Goal: Transaction & Acquisition: Purchase product/service

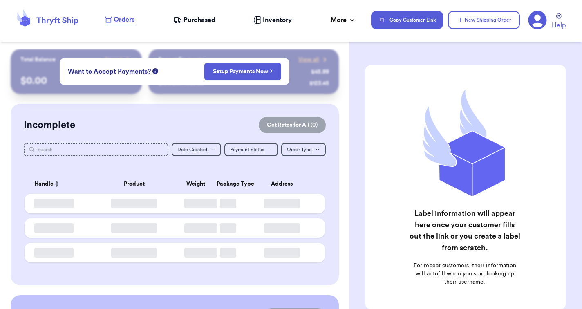
checkbox input "false"
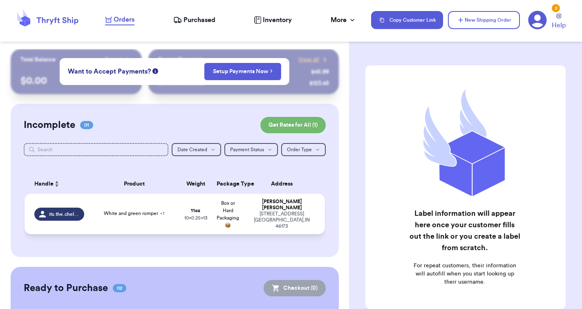
click at [104, 216] on span "White and green romper + 1" at bounding box center [134, 213] width 60 height 5
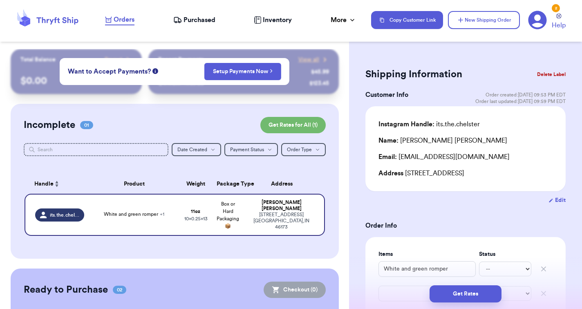
click at [194, 24] on span "Purchased" at bounding box center [199, 20] width 32 height 10
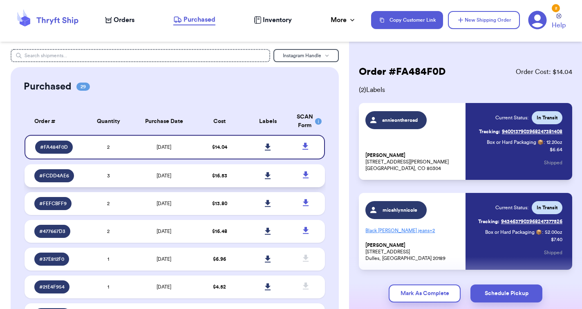
click at [226, 178] on span "$ 16.53" at bounding box center [219, 175] width 15 height 5
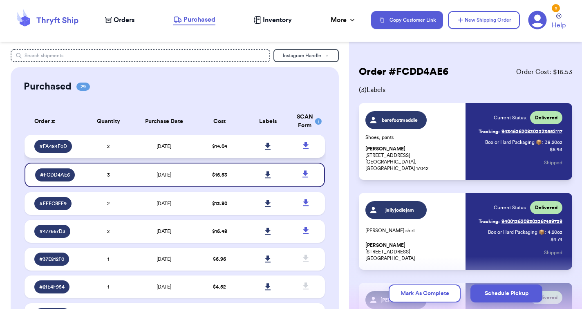
drag, startPoint x: 221, startPoint y: 138, endPoint x: 221, endPoint y: 144, distance: 6.1
click at [221, 149] on span "$ 14.04" at bounding box center [219, 146] width 15 height 5
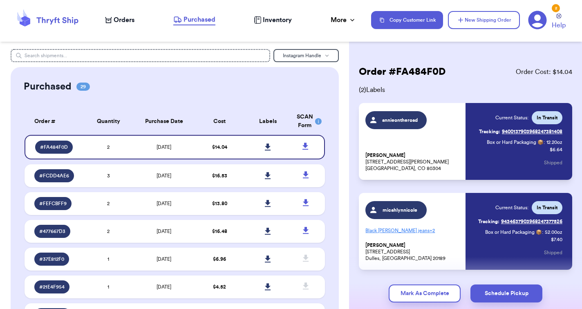
click at [123, 22] on span "Orders" at bounding box center [124, 20] width 21 height 10
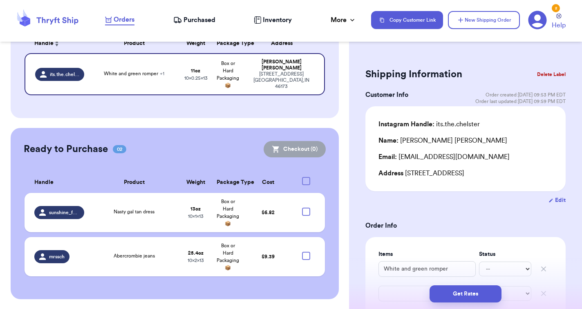
scroll to position [139, 0]
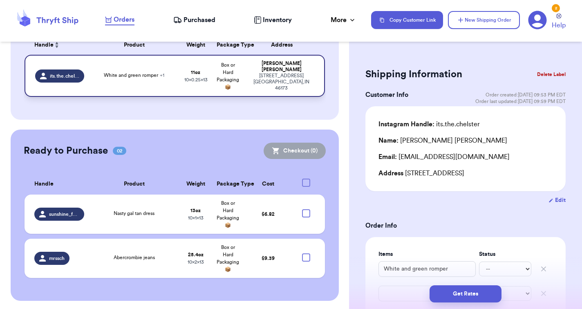
click at [172, 87] on td "White and green romper + 1" at bounding box center [134, 76] width 90 height 42
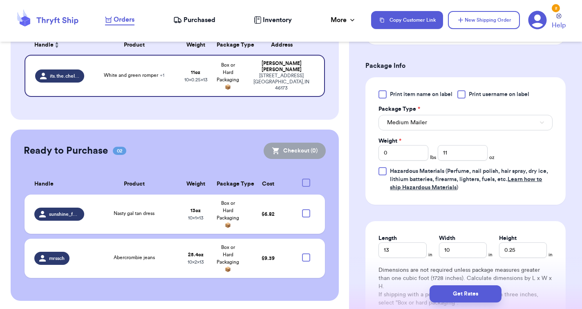
scroll to position [371, 0]
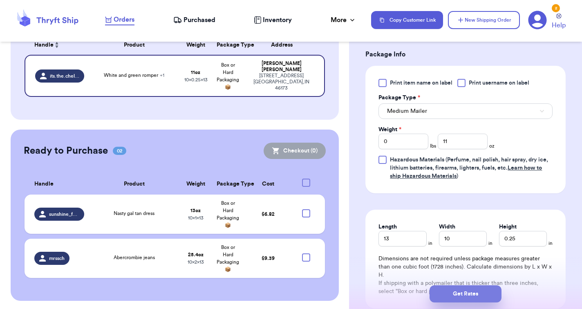
click at [457, 293] on button "Get Rates" at bounding box center [465, 293] width 72 height 17
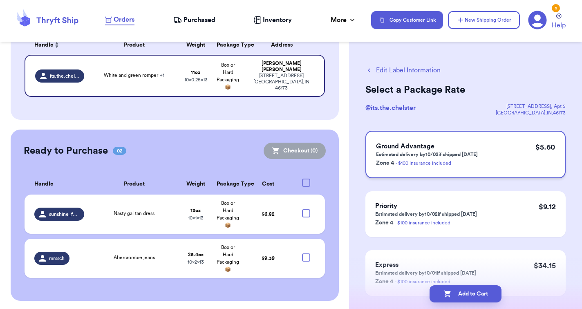
click at [503, 155] on div "Ground Advantage Estimated delivery by 10/02 if shipped today Zone 4 - $100 ins…" at bounding box center [465, 154] width 200 height 47
click at [459, 292] on button "Add to Cart" at bounding box center [465, 293] width 72 height 17
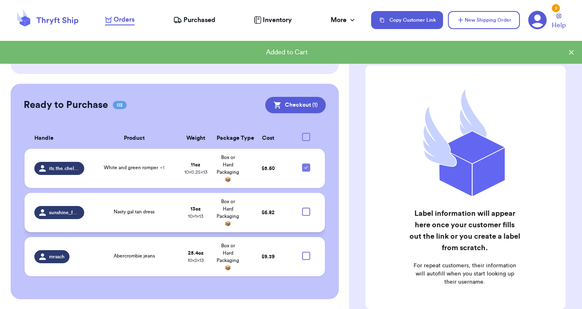
scroll to position [165, 0]
click at [306, 135] on div at bounding box center [306, 137] width 8 height 8
click at [306, 133] on input "checkbox" at bounding box center [306, 133] width 0 height 0
checkbox input "true"
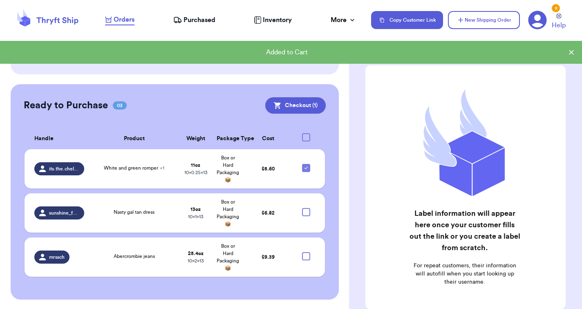
checkbox input "true"
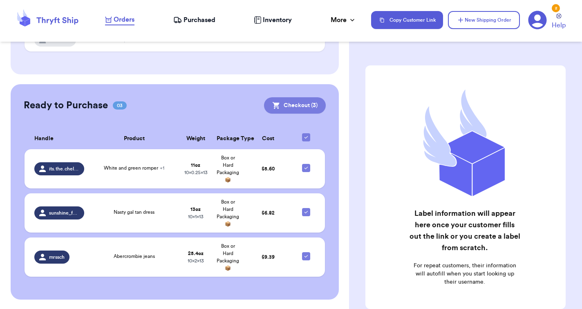
click at [290, 107] on button "Checkout ( 3 )" at bounding box center [295, 105] width 62 height 16
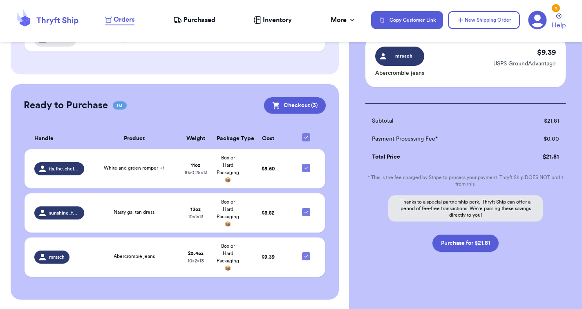
scroll to position [178, 0]
click at [457, 244] on button "Purchase for $21.81" at bounding box center [465, 243] width 66 height 17
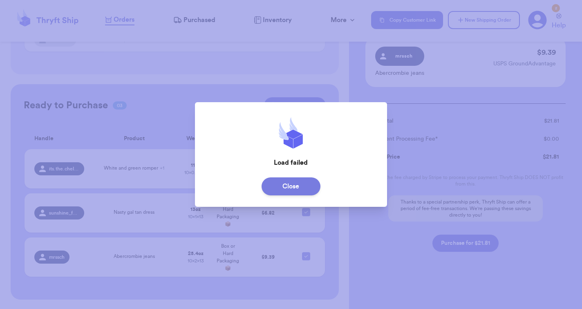
click at [295, 187] on button "Close" at bounding box center [291, 186] width 59 height 18
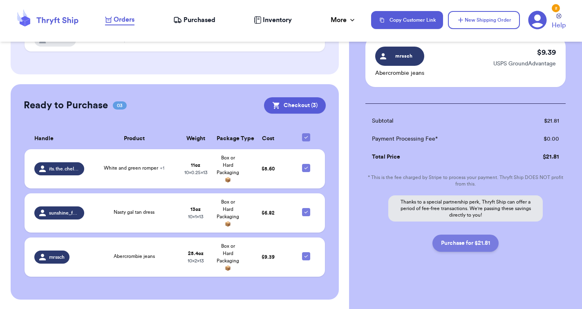
click at [470, 244] on button "Purchase for $21.81" at bounding box center [465, 243] width 66 height 17
checkbox input "false"
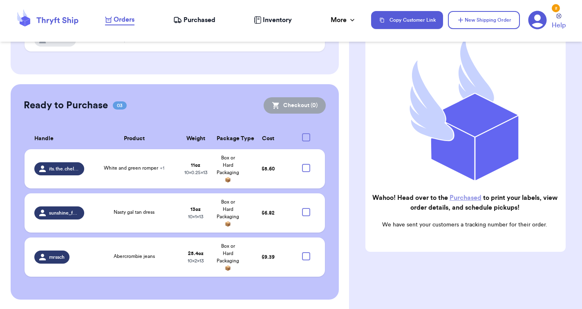
scroll to position [88, 0]
checkbox input "true"
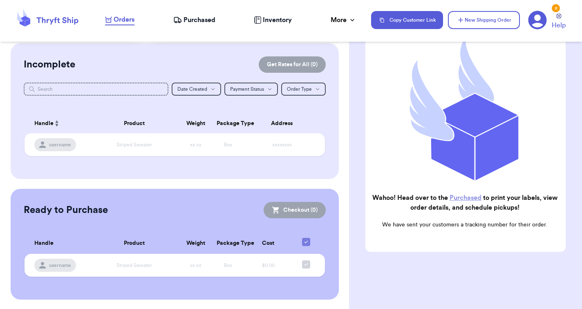
click at [469, 199] on link "Purchased" at bounding box center [466, 198] width 32 height 7
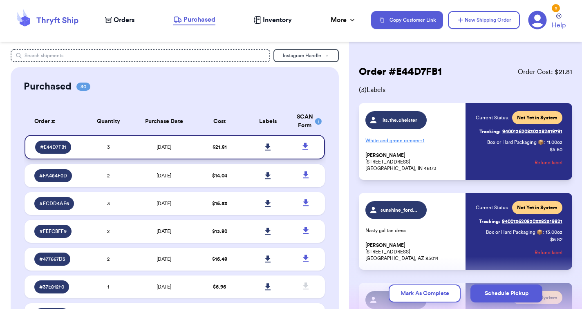
click at [270, 148] on link at bounding box center [268, 147] width 18 height 18
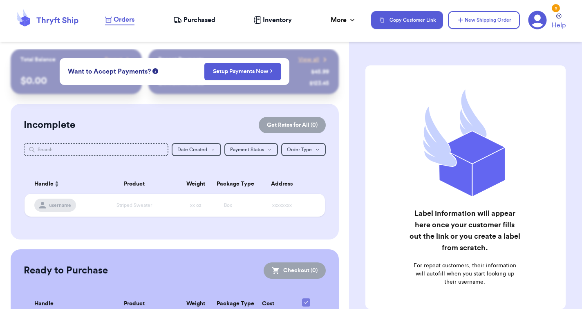
click at [250, 110] on div "Incomplete Get Rates for All ( 0 ) Get Rates for All ( 0 ) Date Created Date Cr…" at bounding box center [175, 172] width 328 height 136
click at [165, 74] on div "Want to Accept Payments? Setup Payments Now" at bounding box center [175, 71] width 230 height 27
click at [107, 58] on div "Want to Accept Payments? Setup Payments Now" at bounding box center [175, 71] width 230 height 27
click at [107, 73] on span "Want to Accept Payments?" at bounding box center [109, 72] width 83 height 10
click at [182, 127] on div "Incomplete Get Rates for All ( 0 )" at bounding box center [175, 125] width 302 height 16
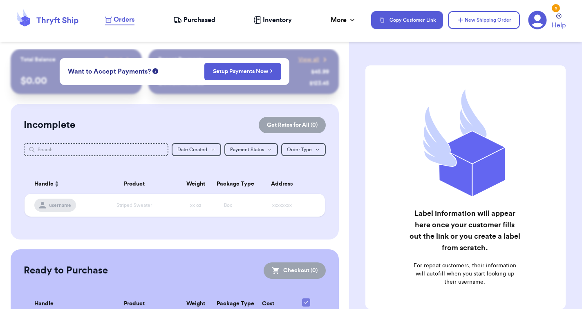
click at [310, 86] on div "$ 123.45" at bounding box center [319, 83] width 20 height 8
click at [208, 23] on span "Purchased" at bounding box center [199, 20] width 32 height 10
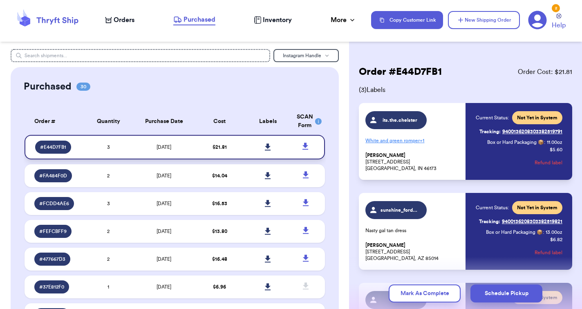
click at [171, 150] on span "[DATE]" at bounding box center [164, 147] width 15 height 5
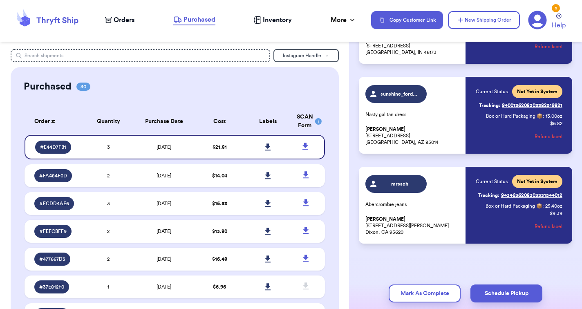
scroll to position [116, 0]
